Goal: Task Accomplishment & Management: Use online tool/utility

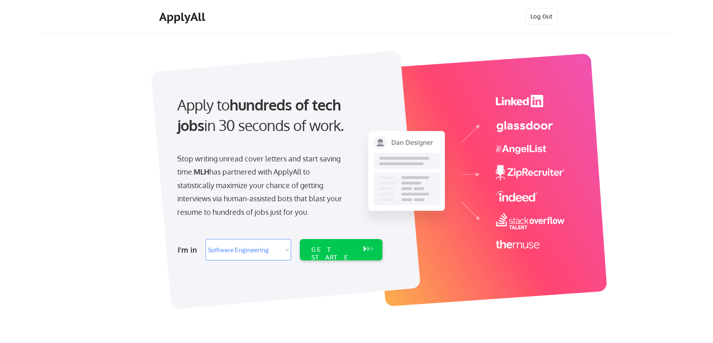
select select ""engineering""
